Goal: Information Seeking & Learning: Learn about a topic

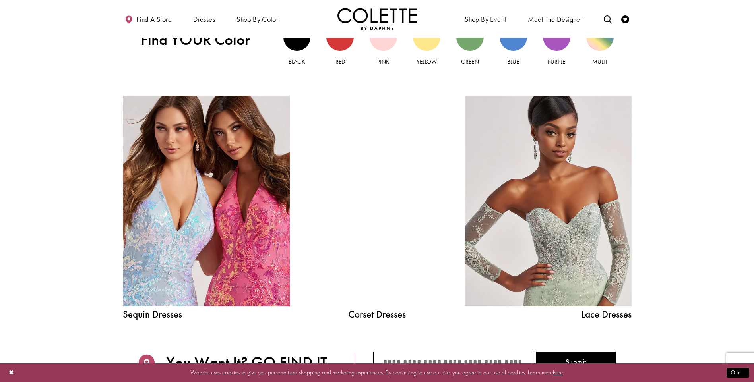
scroll to position [914, 0]
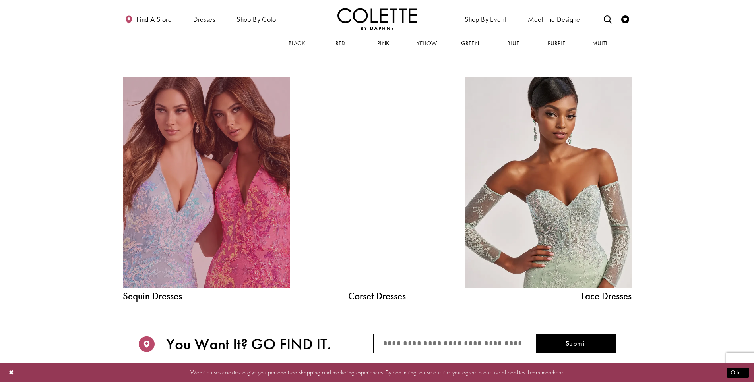
click at [200, 214] on link "Sequin Dresses Related Link" at bounding box center [206, 183] width 167 height 211
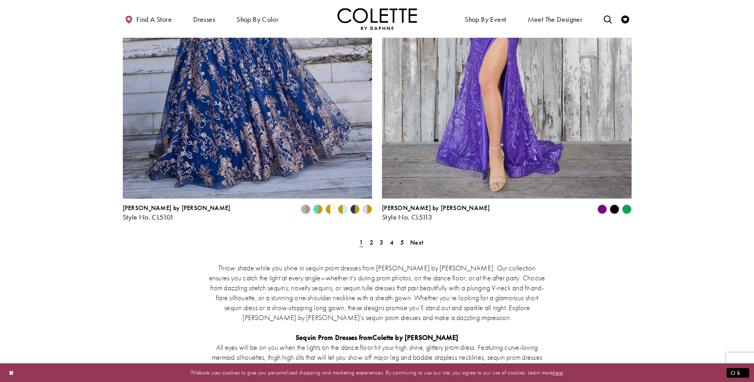
scroll to position [1431, 0]
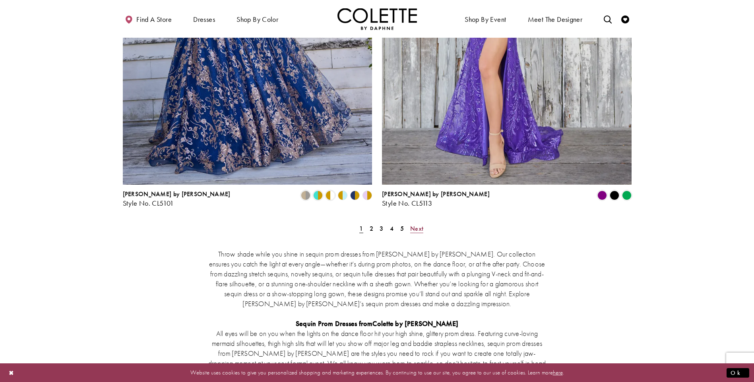
click at [414, 225] on span "Next" at bounding box center [416, 229] width 13 height 8
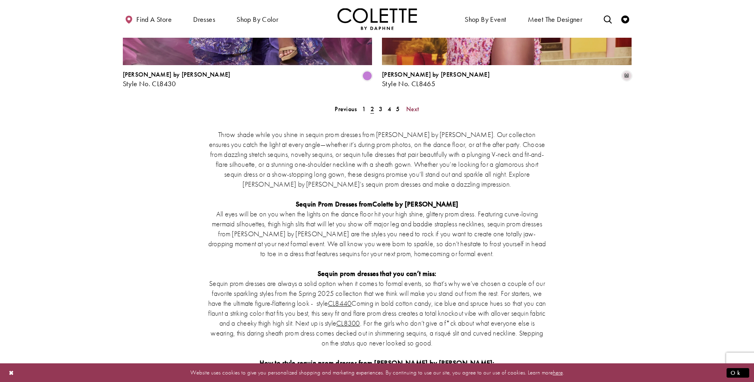
scroll to position [1554, 0]
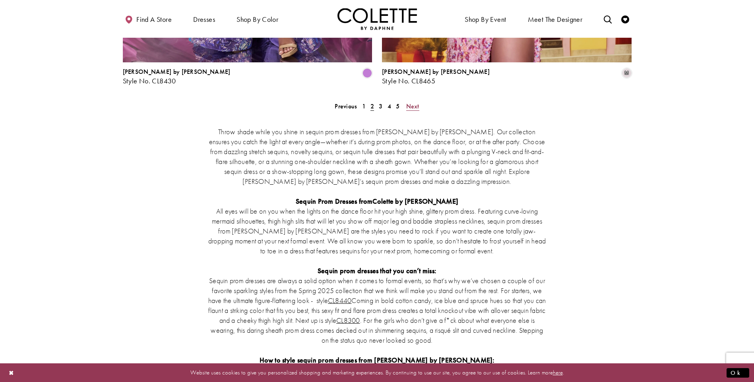
click at [419, 101] on link "Next" at bounding box center [413, 107] width 18 height 12
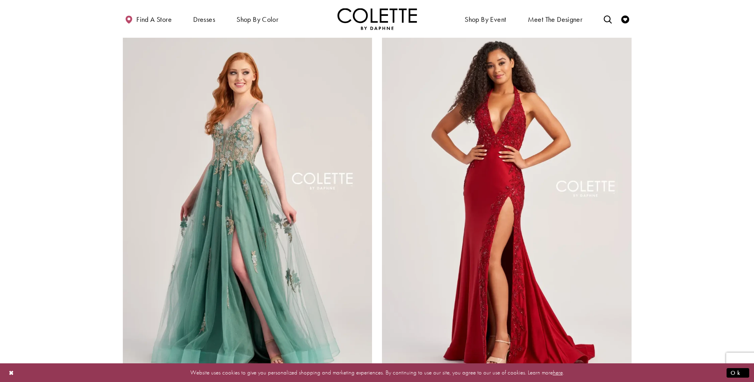
scroll to position [1355, 0]
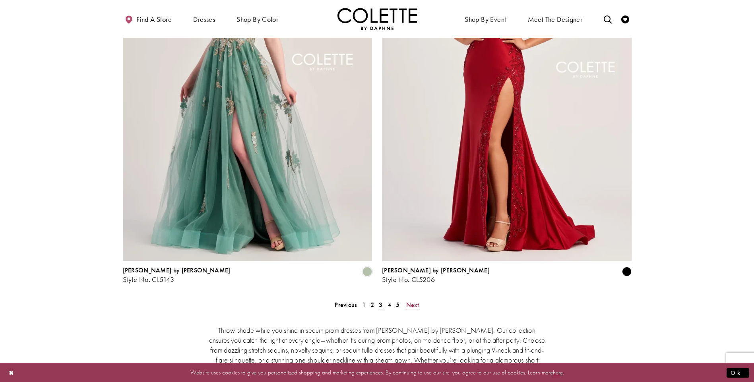
click at [414, 301] on span "Next" at bounding box center [412, 305] width 13 height 8
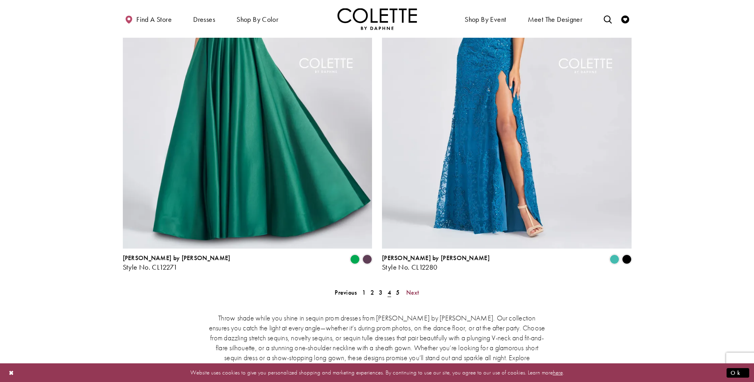
scroll to position [1395, 0]
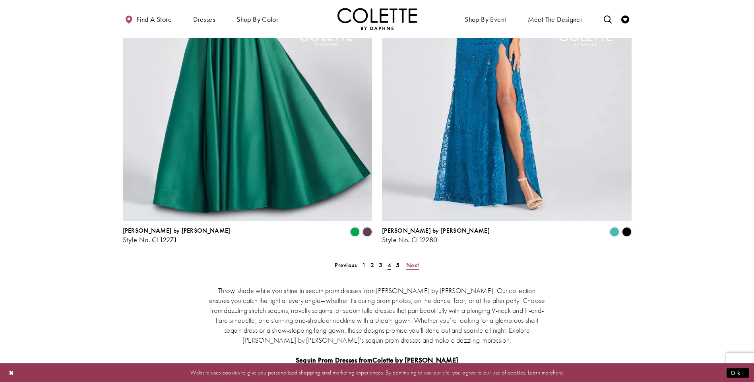
click at [416, 261] on span "Next" at bounding box center [412, 265] width 13 height 8
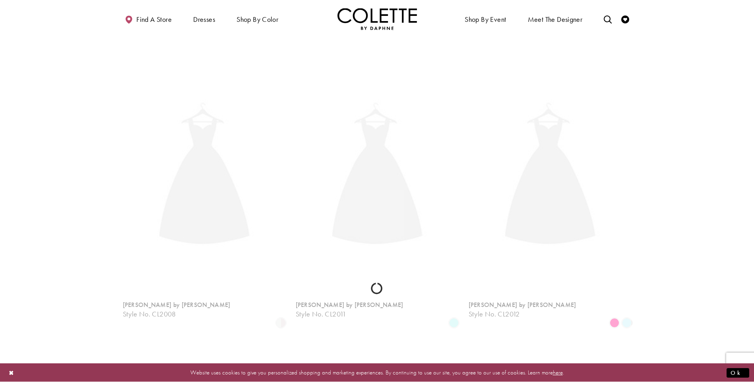
scroll to position [43, 0]
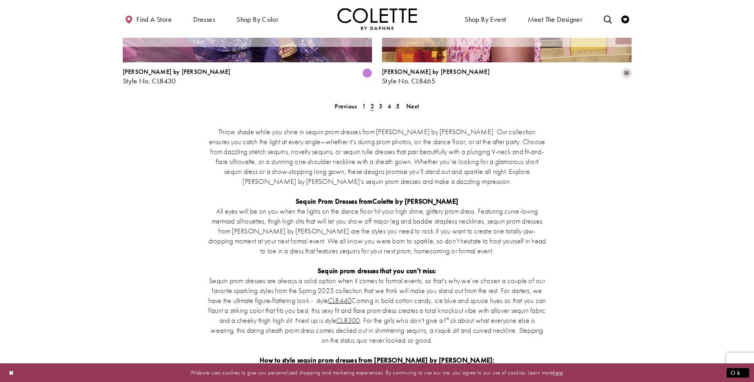
scroll to position [43, 0]
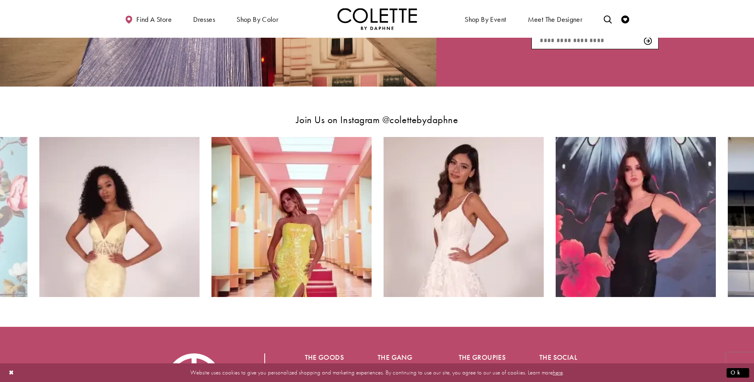
scroll to position [1621, 0]
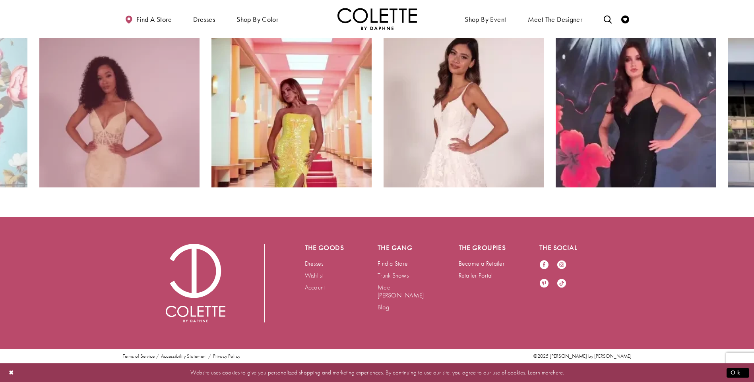
click at [103, 151] on img "Instagram Feed Action #0 - Opens in new tab" at bounding box center [119, 107] width 160 height 160
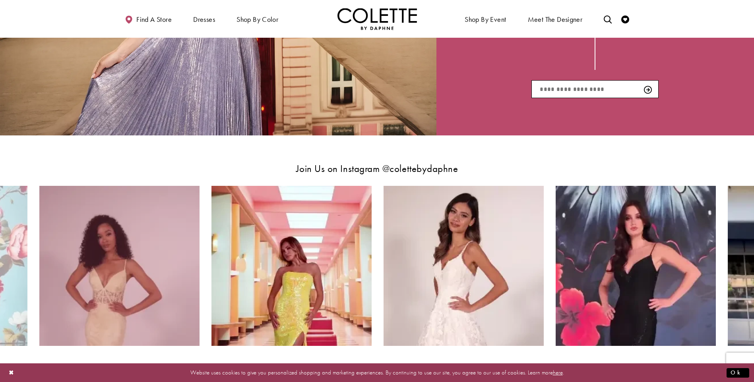
scroll to position [1462, 0]
